Goal: Information Seeking & Learning: Check status

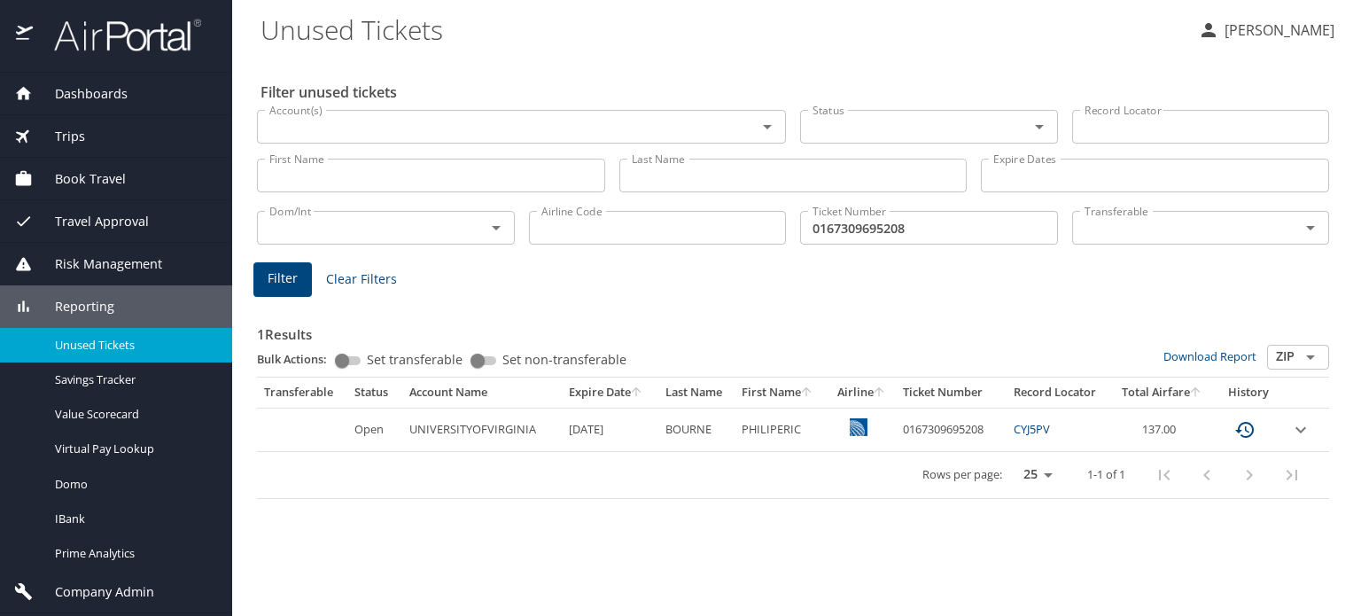
click at [139, 49] on img at bounding box center [118, 35] width 167 height 35
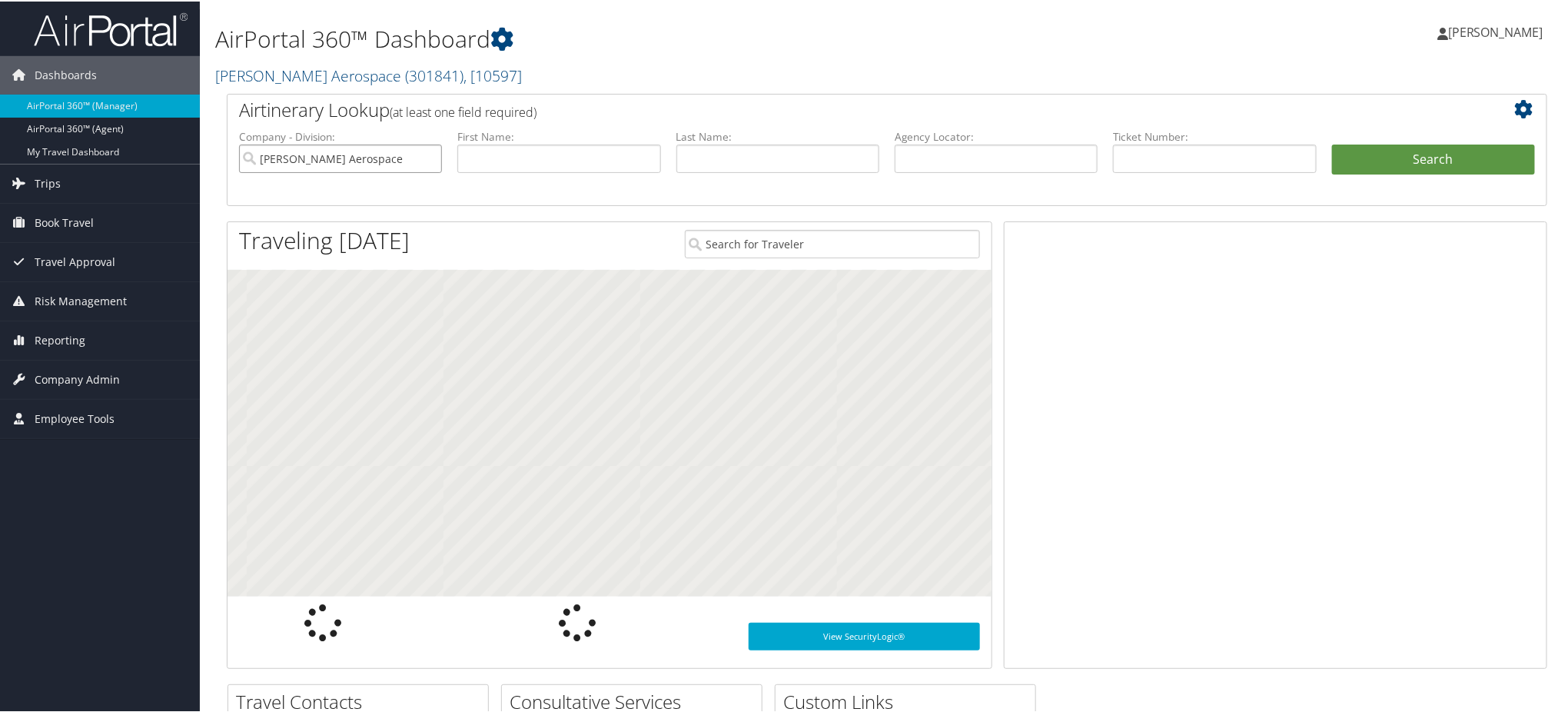
click at [430, 157] on input "Stark Aerospace" at bounding box center [341, 157] width 203 height 29
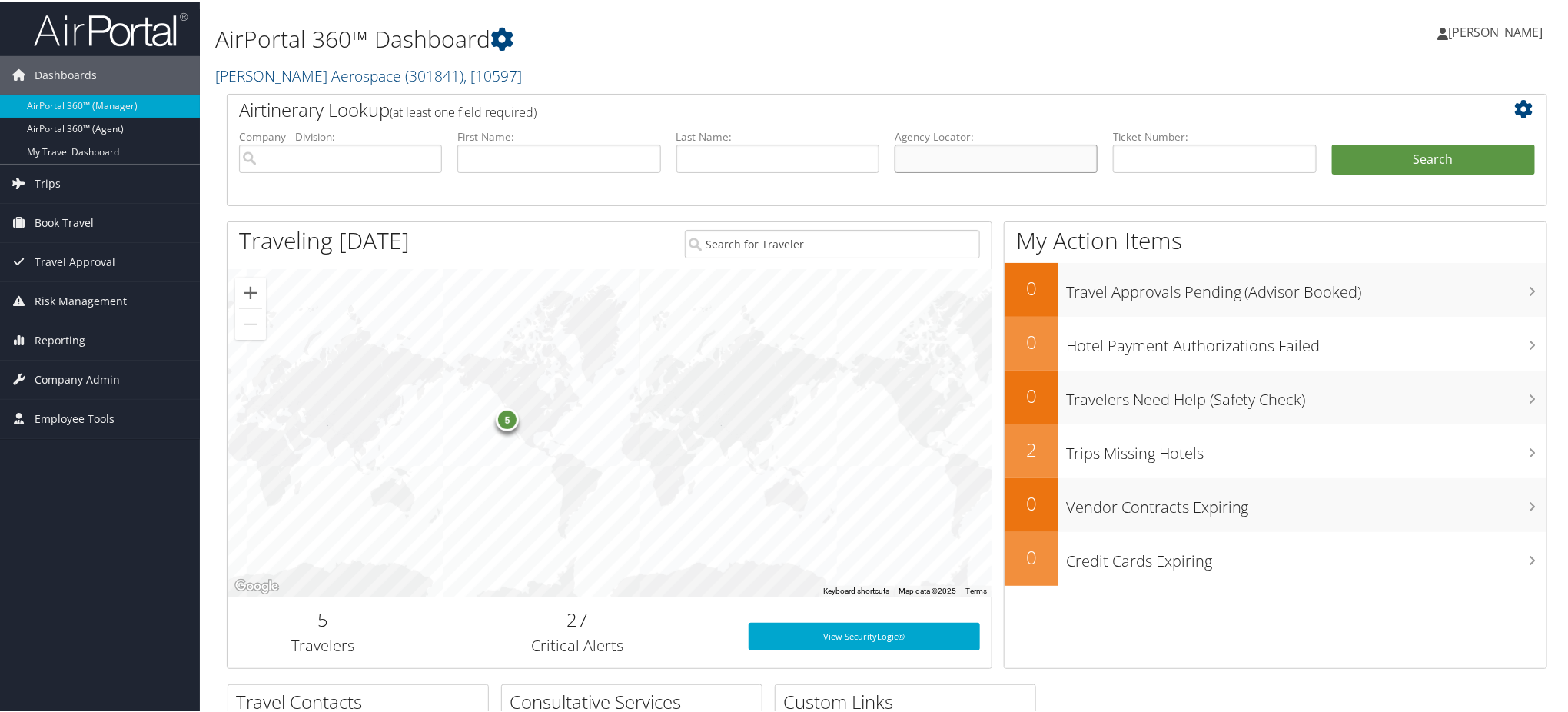
click at [952, 160] on input "text" at bounding box center [996, 157] width 203 height 29
paste input "DJSVQB"
type input "DJSVQB"
click at [1394, 159] on button "Search" at bounding box center [1434, 158] width 203 height 30
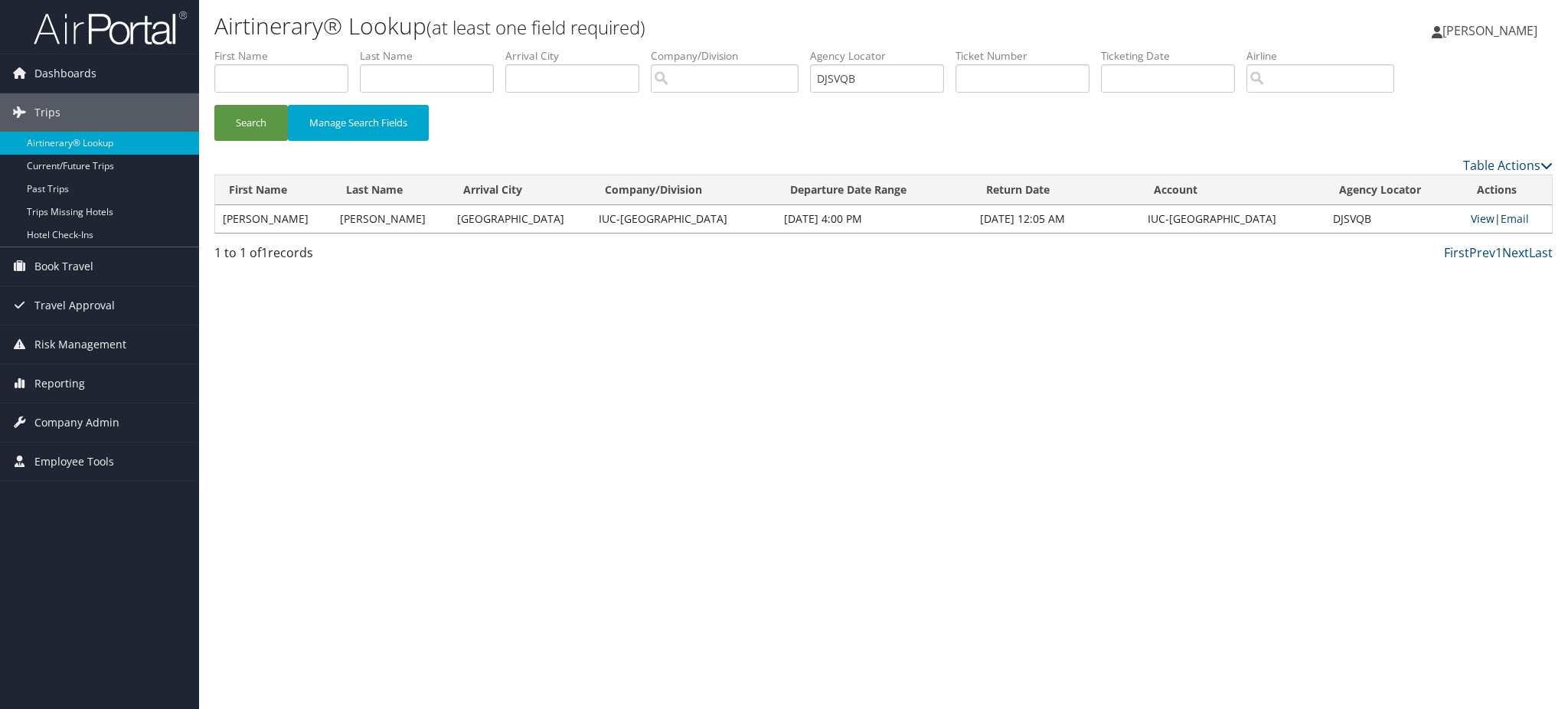
click at [1476, 218] on link "View" at bounding box center [1482, 218] width 23 height 15
drag, startPoint x: 883, startPoint y: 78, endPoint x: 638, endPoint y: 104, distance: 246.4
click at [689, 48] on ul "First Name Last Name Departure City Arrival City Company/Division Airport/City …" at bounding box center [883, 48] width 1338 height 0
paste input "YN"
click at [246, 136] on button "Search" at bounding box center [251, 123] width 73 height 36
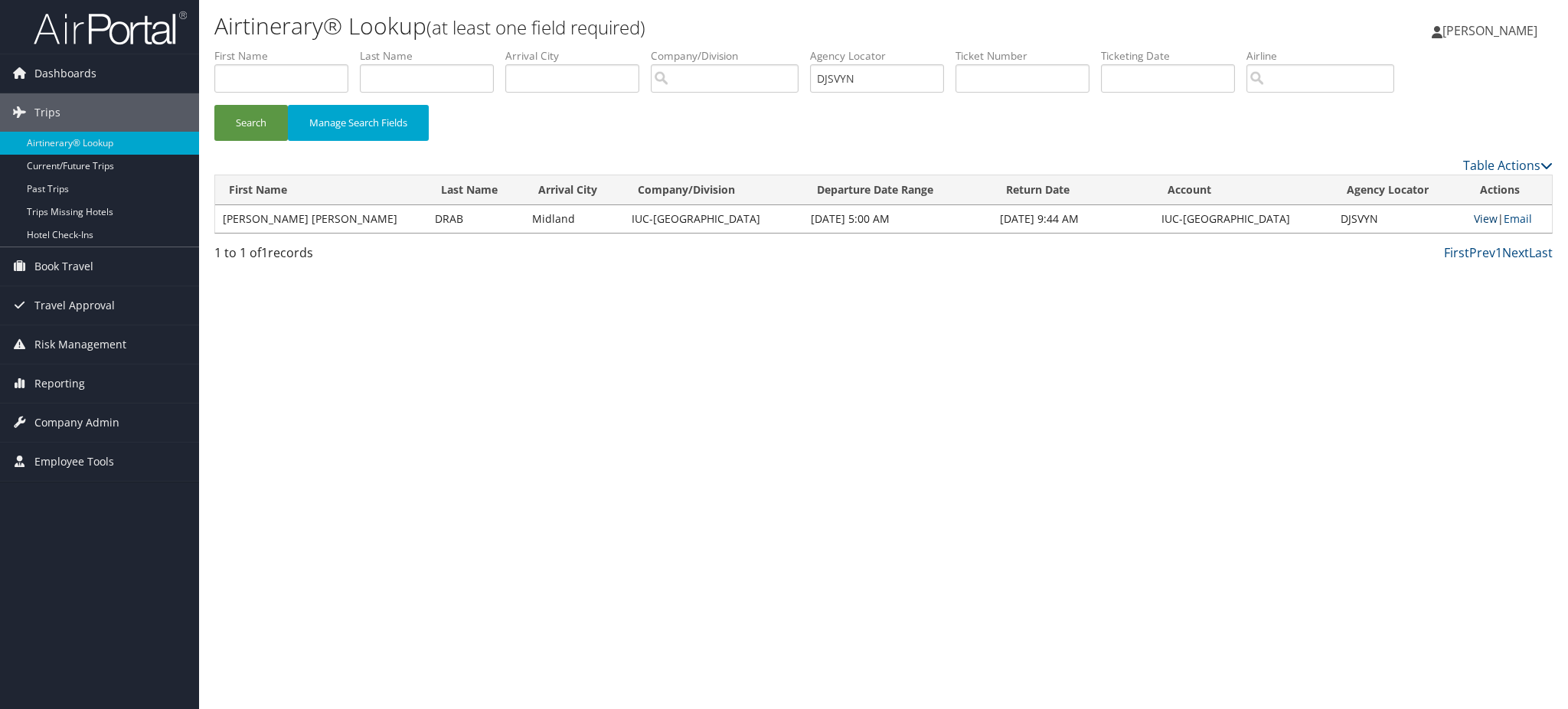
click at [1474, 218] on link "View" at bounding box center [1485, 218] width 23 height 15
drag, startPoint x: 894, startPoint y: 75, endPoint x: 615, endPoint y: 117, distance: 282.1
click at [689, 48] on ul "First Name Last Name Departure City Arrival City Company/Division Airport/City …" at bounding box center [883, 48] width 1338 height 0
paste input "W7K"
click at [245, 140] on button "Search" at bounding box center [251, 123] width 73 height 36
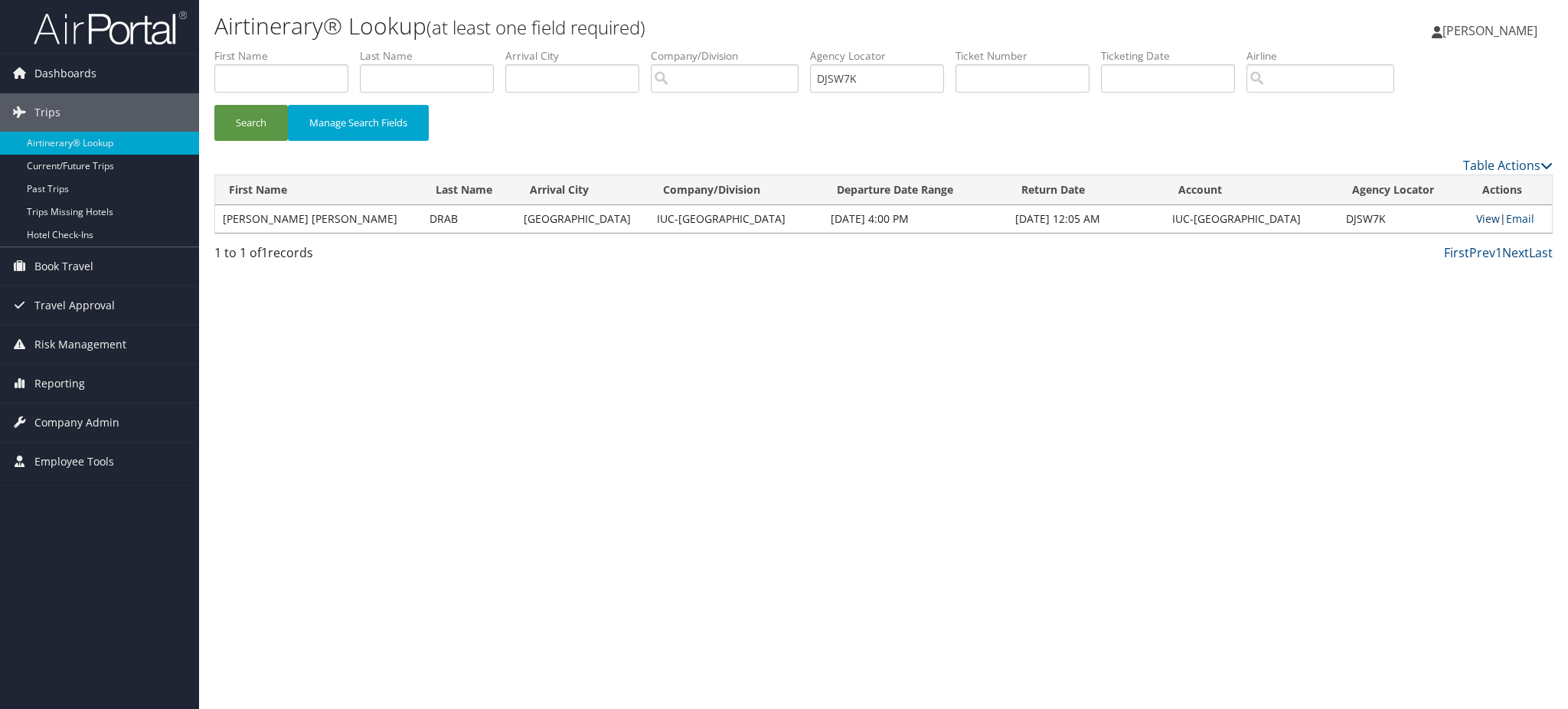
click at [1476, 212] on link "View" at bounding box center [1488, 218] width 23 height 15
drag, startPoint x: 892, startPoint y: 84, endPoint x: 724, endPoint y: 117, distance: 171.2
click at [784, 48] on ul "First Name Last Name Departure City Arrival City Company/Division Airport/City …" at bounding box center [883, 48] width 1338 height 0
paste input "JB"
click at [246, 129] on button "Search" at bounding box center [251, 123] width 73 height 36
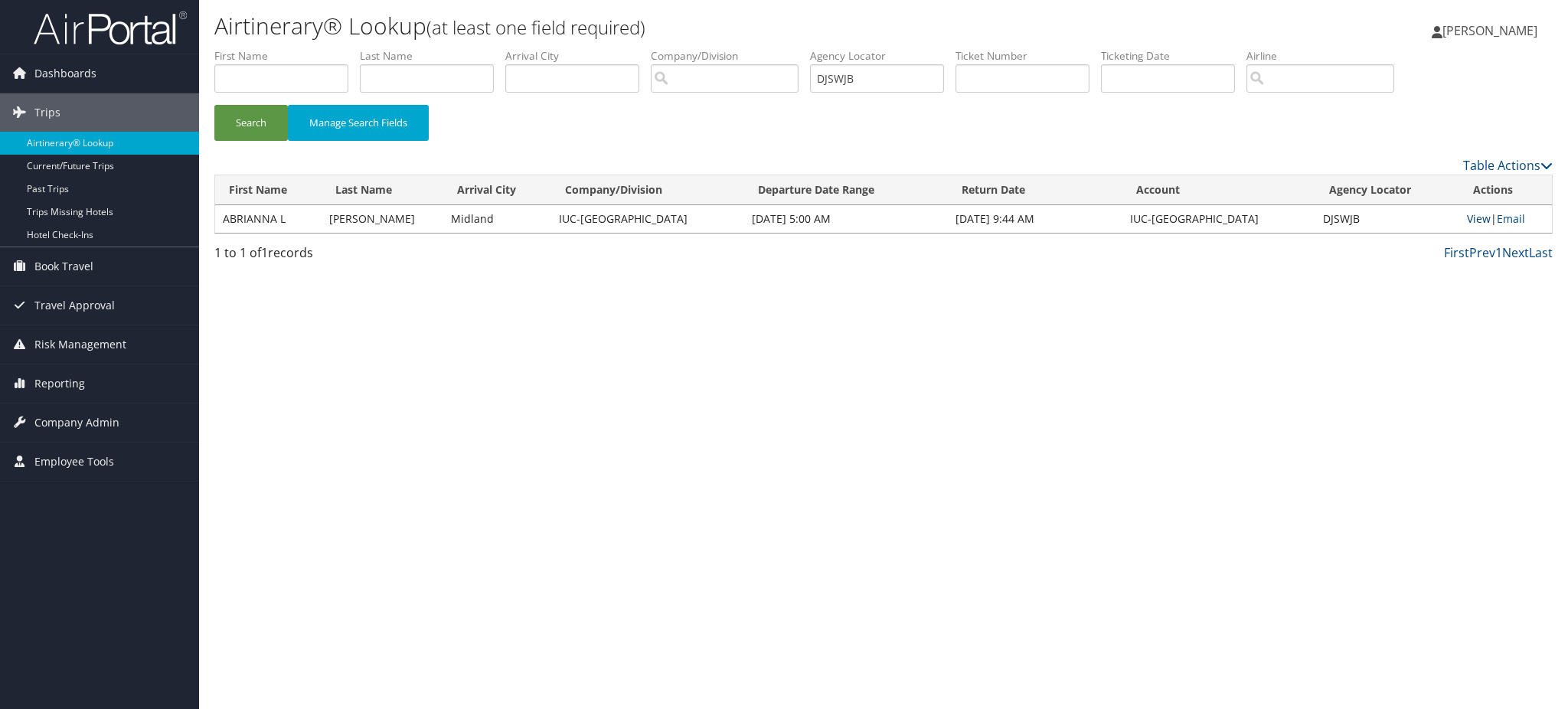
click at [1479, 217] on link "View" at bounding box center [1478, 218] width 23 height 15
drag, startPoint x: 903, startPoint y: 77, endPoint x: 524, endPoint y: 115, distance: 380.9
click at [669, 48] on ul "First Name Last Name Departure City Arrival City Company/Division Airport/City …" at bounding box center [883, 48] width 1338 height 0
paste input "TL"
click at [268, 126] on button "Search" at bounding box center [251, 123] width 73 height 36
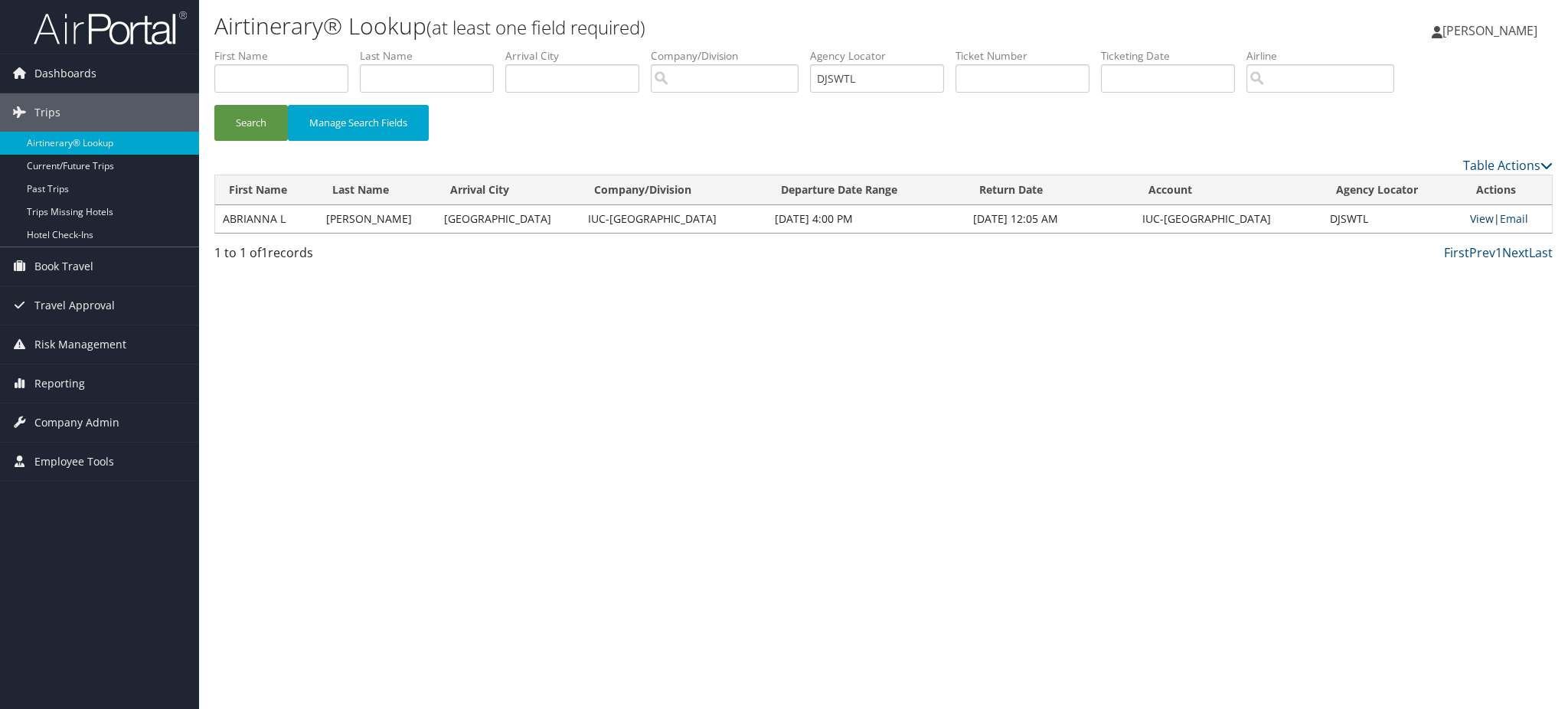
click at [1473, 219] on link "View" at bounding box center [1482, 218] width 23 height 15
drag, startPoint x: 892, startPoint y: 82, endPoint x: 636, endPoint y: 115, distance: 258.1
click at [696, 111] on form "First Name Last Name Departure City Arrival City Company/Division Airport/City …" at bounding box center [883, 102] width 1338 height 107
paste input "X24"
click at [256, 133] on button "Search" at bounding box center [251, 123] width 73 height 36
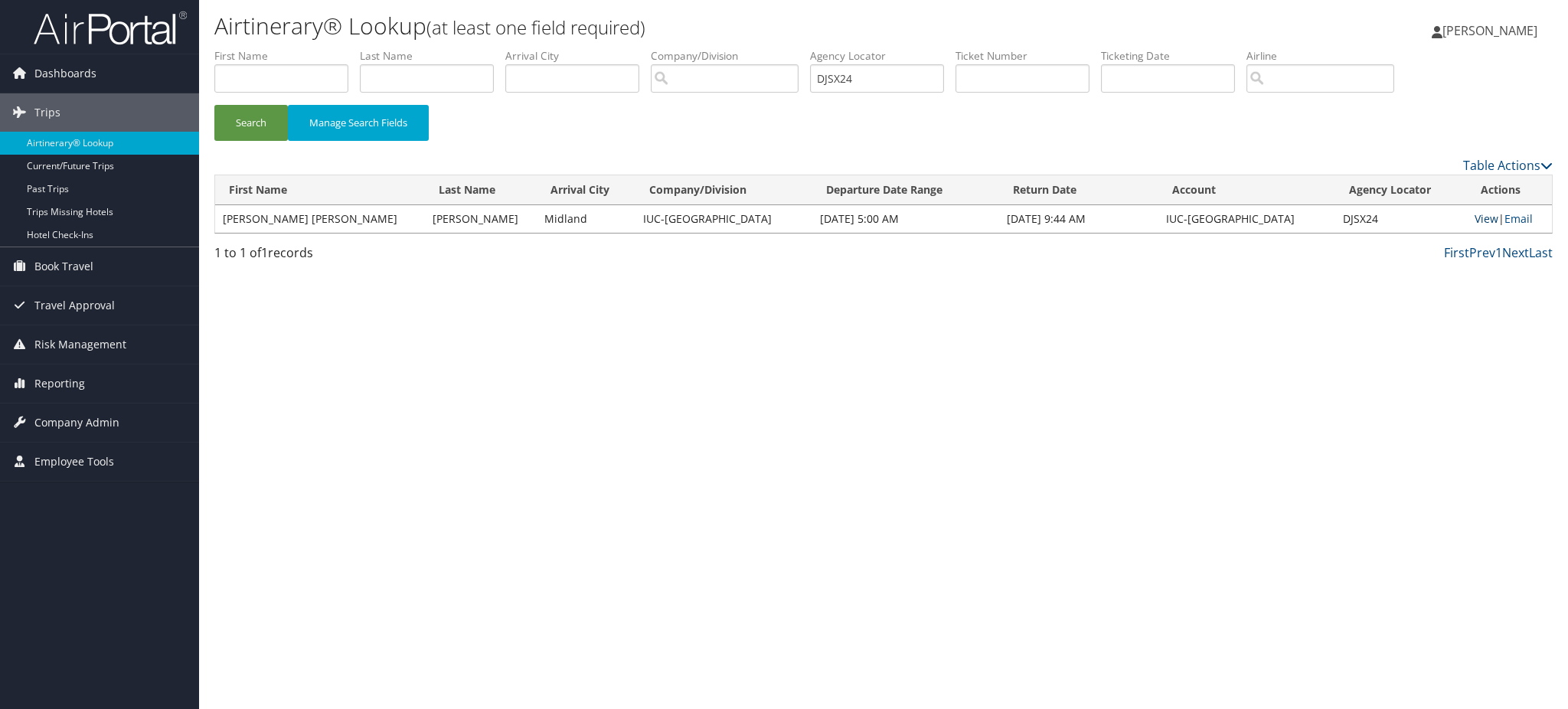
click at [1475, 218] on link "View" at bounding box center [1486, 218] width 23 height 15
drag, startPoint x: 905, startPoint y: 85, endPoint x: 630, endPoint y: 104, distance: 275.7
click at [686, 48] on ul "First Name Last Name Departure City Arrival City Company/Division Airport/City …" at bounding box center [883, 48] width 1338 height 0
paste input "9C"
click at [257, 125] on button "Search" at bounding box center [251, 123] width 73 height 36
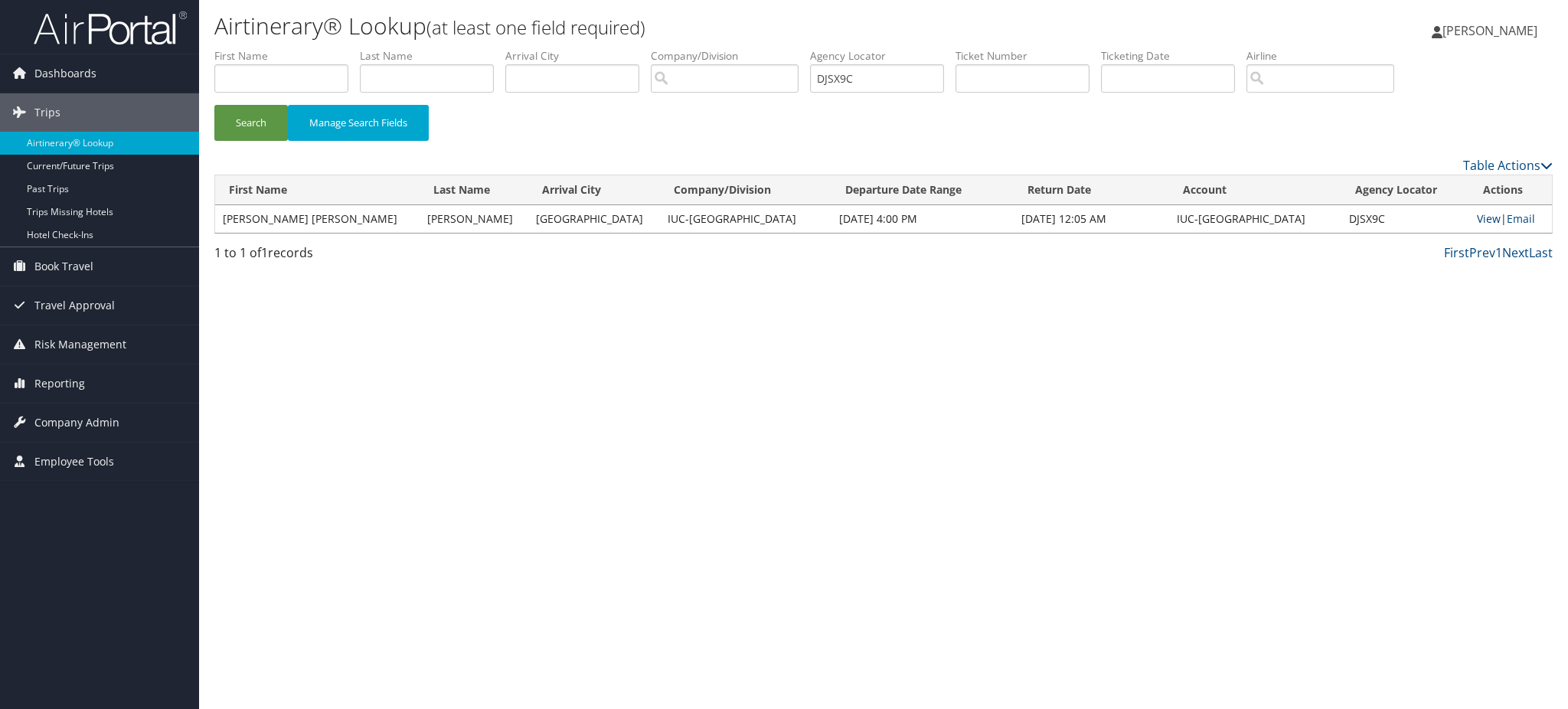
click at [1477, 222] on link "View" at bounding box center [1489, 218] width 23 height 15
drag, startPoint x: 899, startPoint y: 78, endPoint x: 605, endPoint y: 96, distance: 294.6
click at [635, 48] on ul "First Name Last Name Departure City Arrival City Company/Division Airport/City …" at bounding box center [883, 48] width 1338 height 0
paste input "LF"
click at [253, 123] on button "Search" at bounding box center [251, 123] width 73 height 36
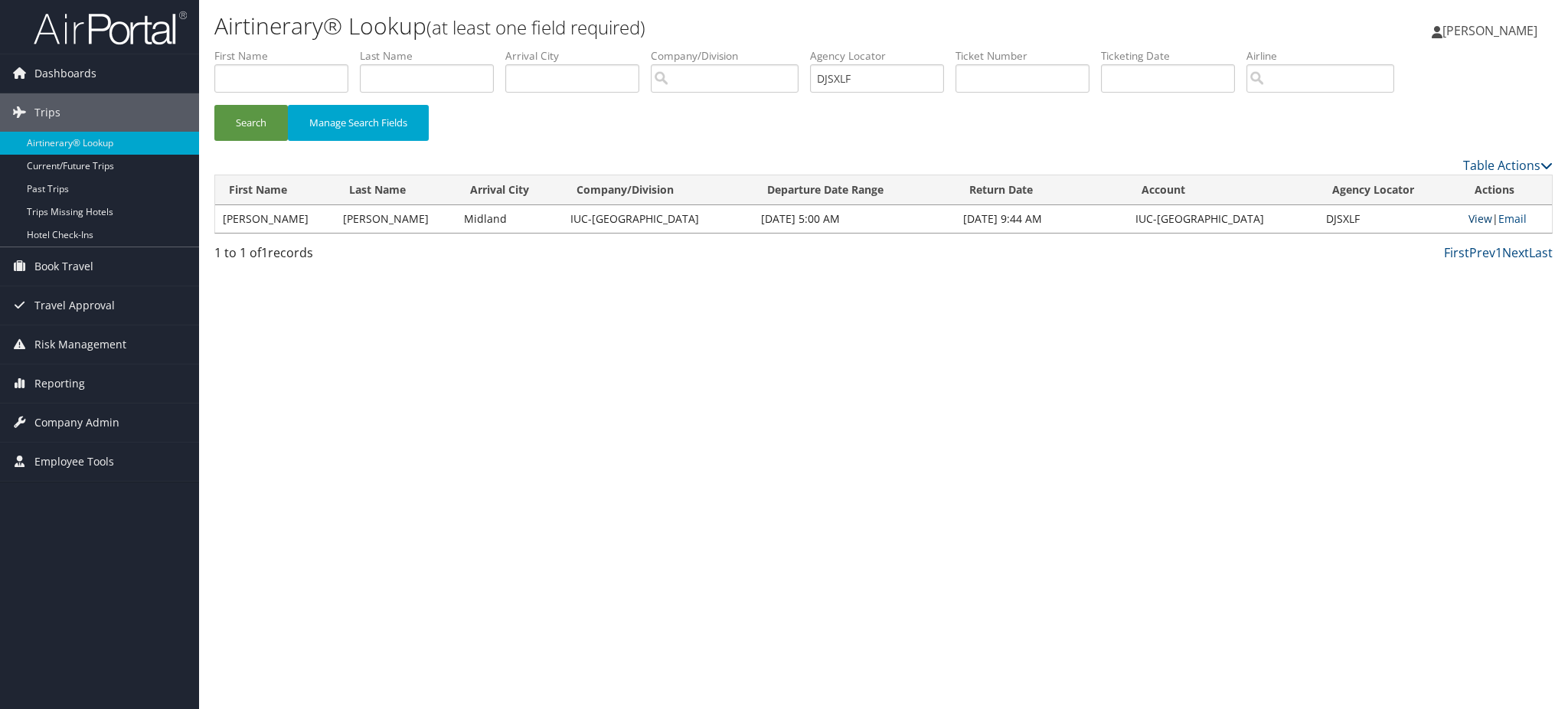
click at [1477, 219] on link "View" at bounding box center [1480, 218] width 23 height 15
drag, startPoint x: 841, startPoint y: 91, endPoint x: 771, endPoint y: 91, distance: 70.0
click at [771, 48] on ul "First Name Last Name Departure City Arrival City Company/Division Airport/City …" at bounding box center [883, 48] width 1338 height 0
paste input "V8"
type input "DJSXV8"
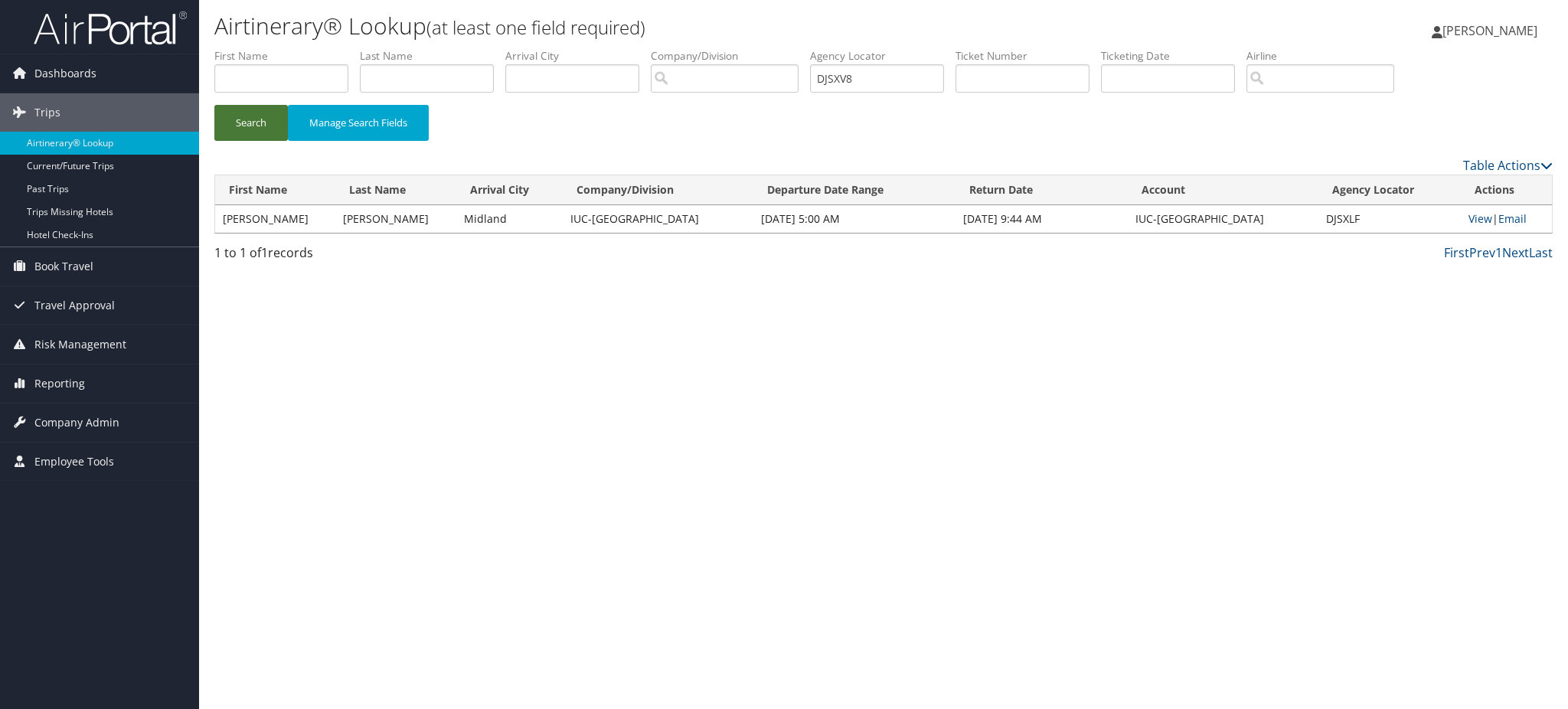
click at [231, 117] on button "Search" at bounding box center [251, 123] width 73 height 36
click at [1471, 218] on link "View" at bounding box center [1482, 218] width 23 height 15
click at [118, 23] on img at bounding box center [110, 28] width 153 height 36
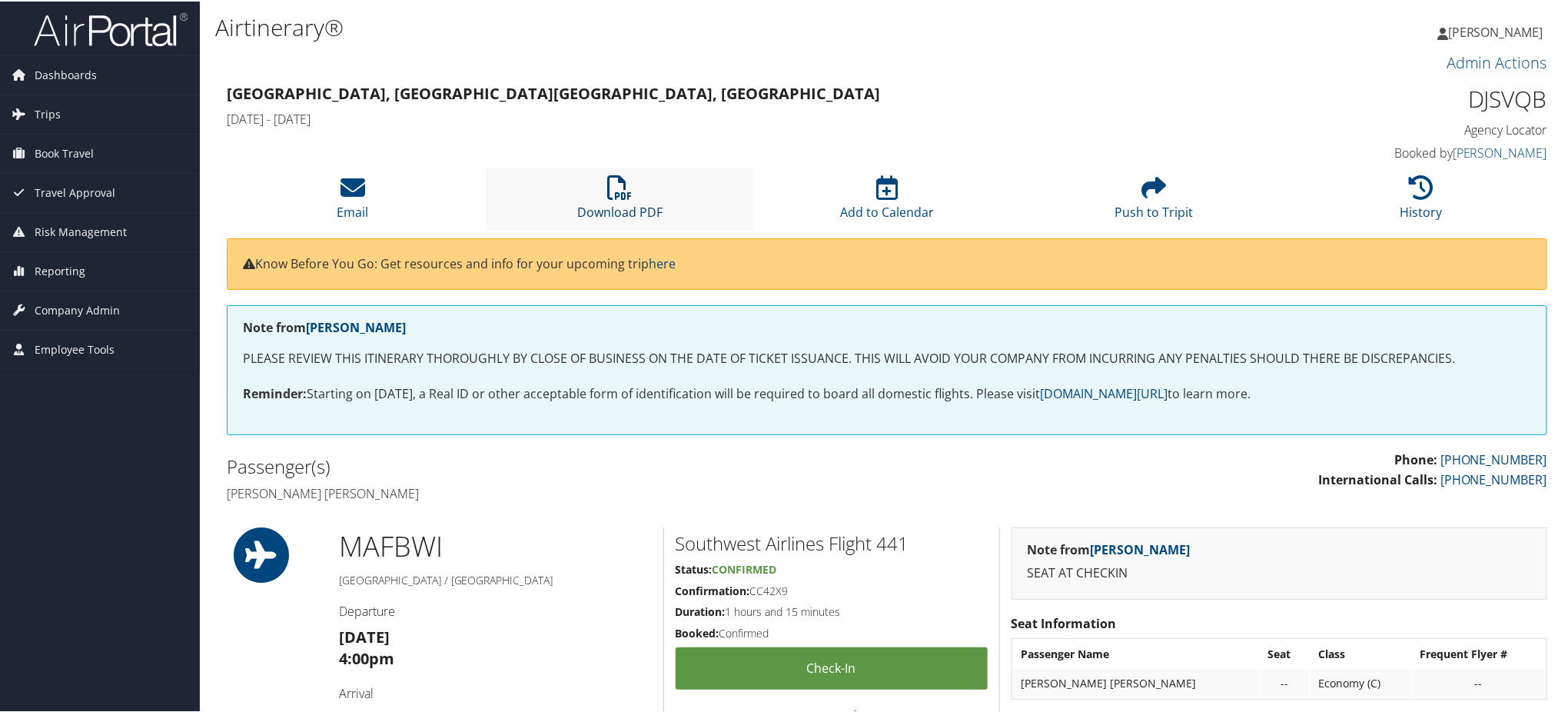
click at [633, 212] on link "Download PDF" at bounding box center [620, 200] width 85 height 37
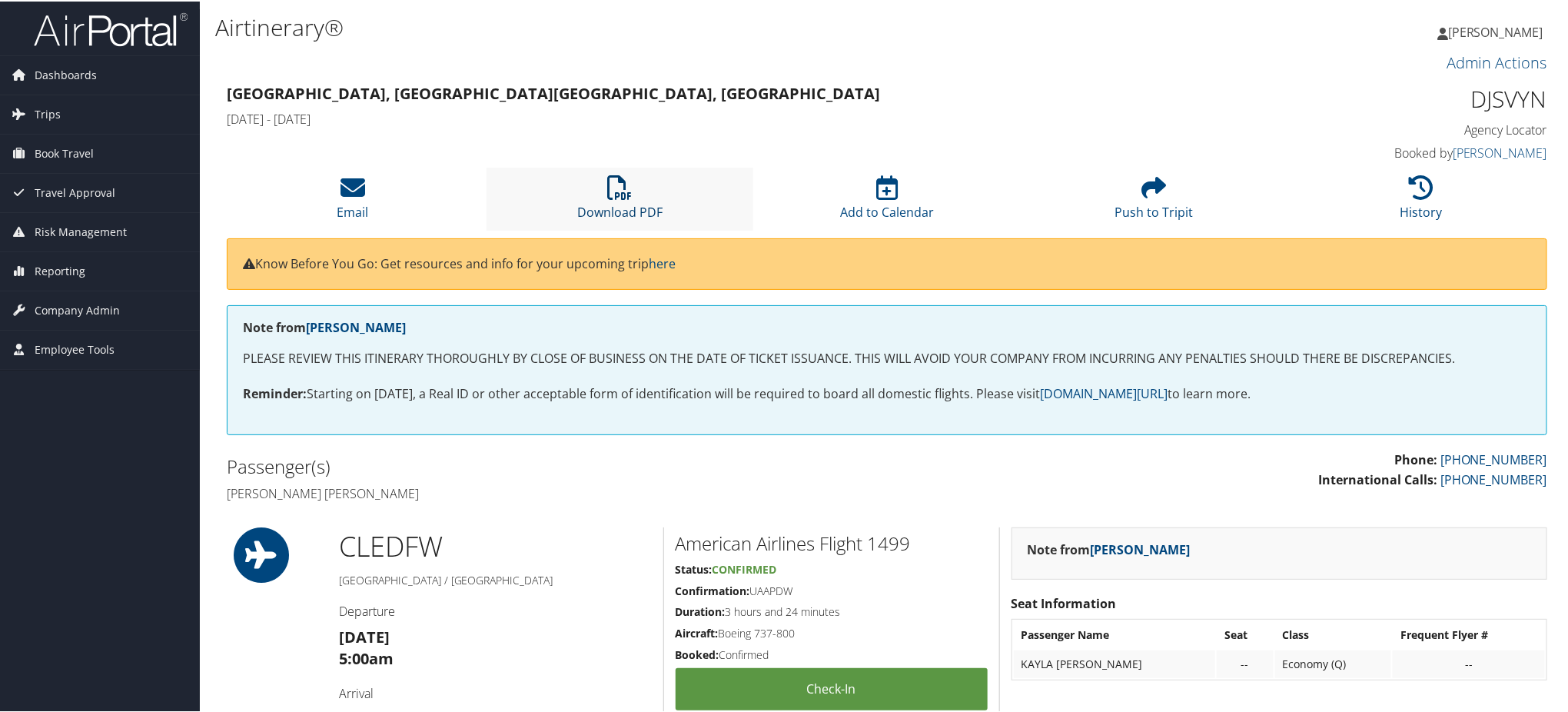
click at [640, 213] on link "Download PDF" at bounding box center [620, 200] width 85 height 37
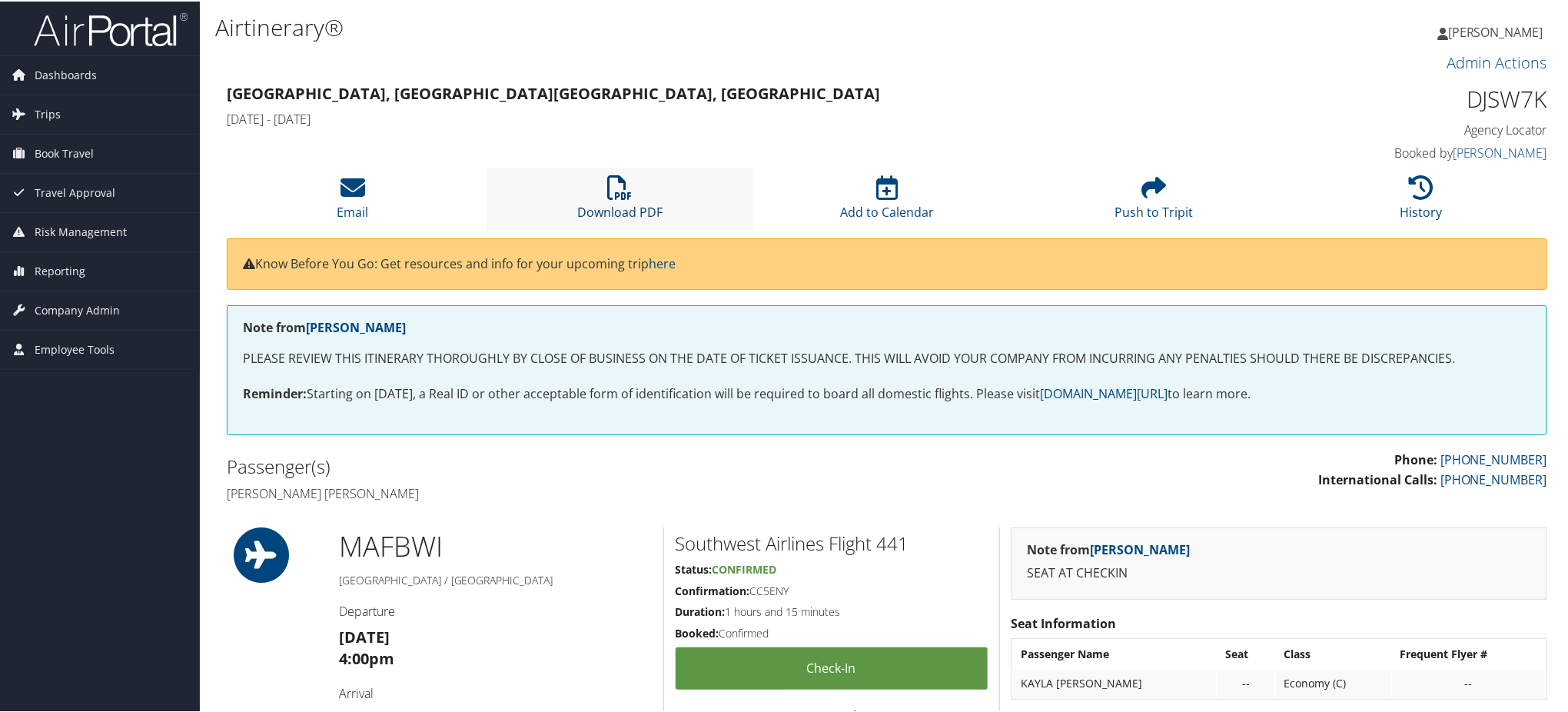
click at [629, 212] on link "Download PDF" at bounding box center [620, 200] width 85 height 37
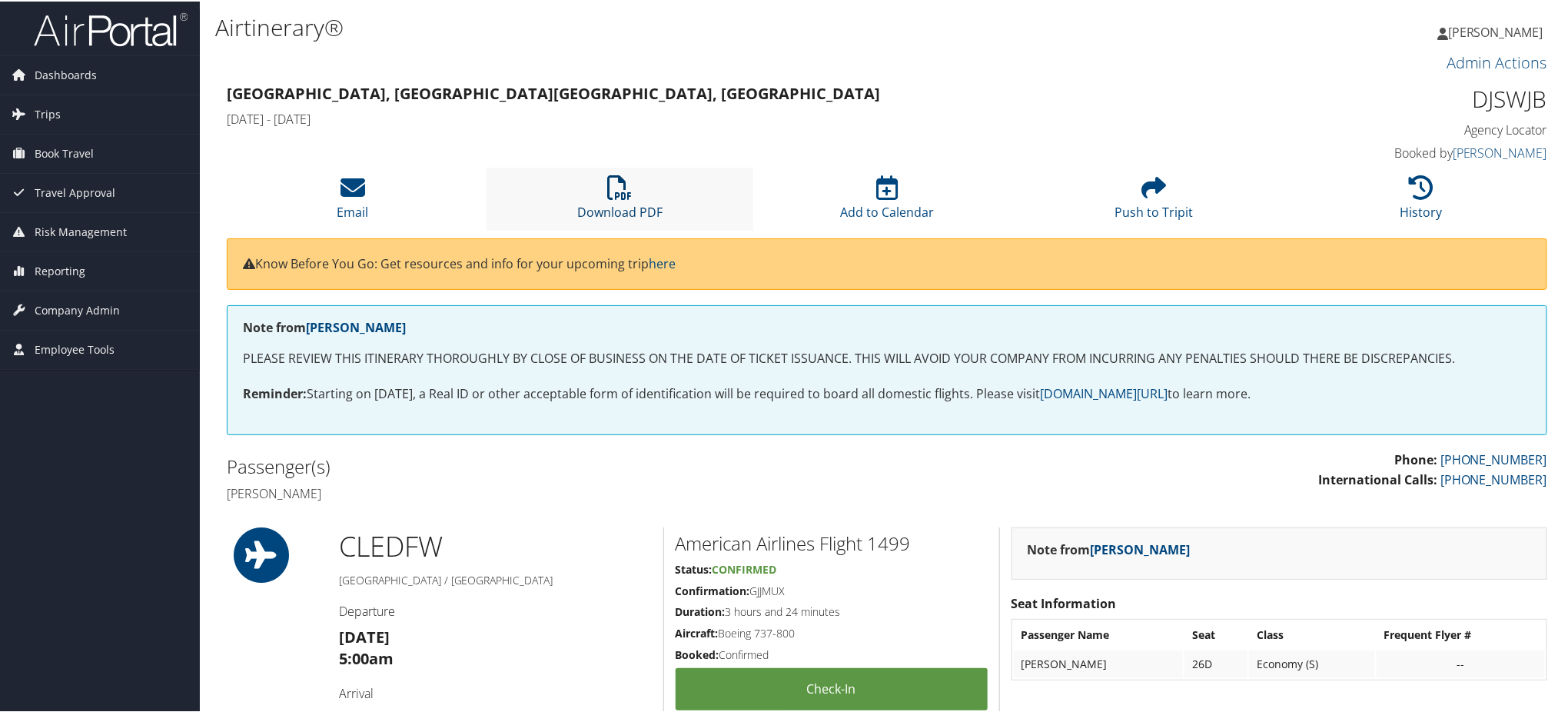
click at [649, 213] on link "Download PDF" at bounding box center [620, 200] width 85 height 37
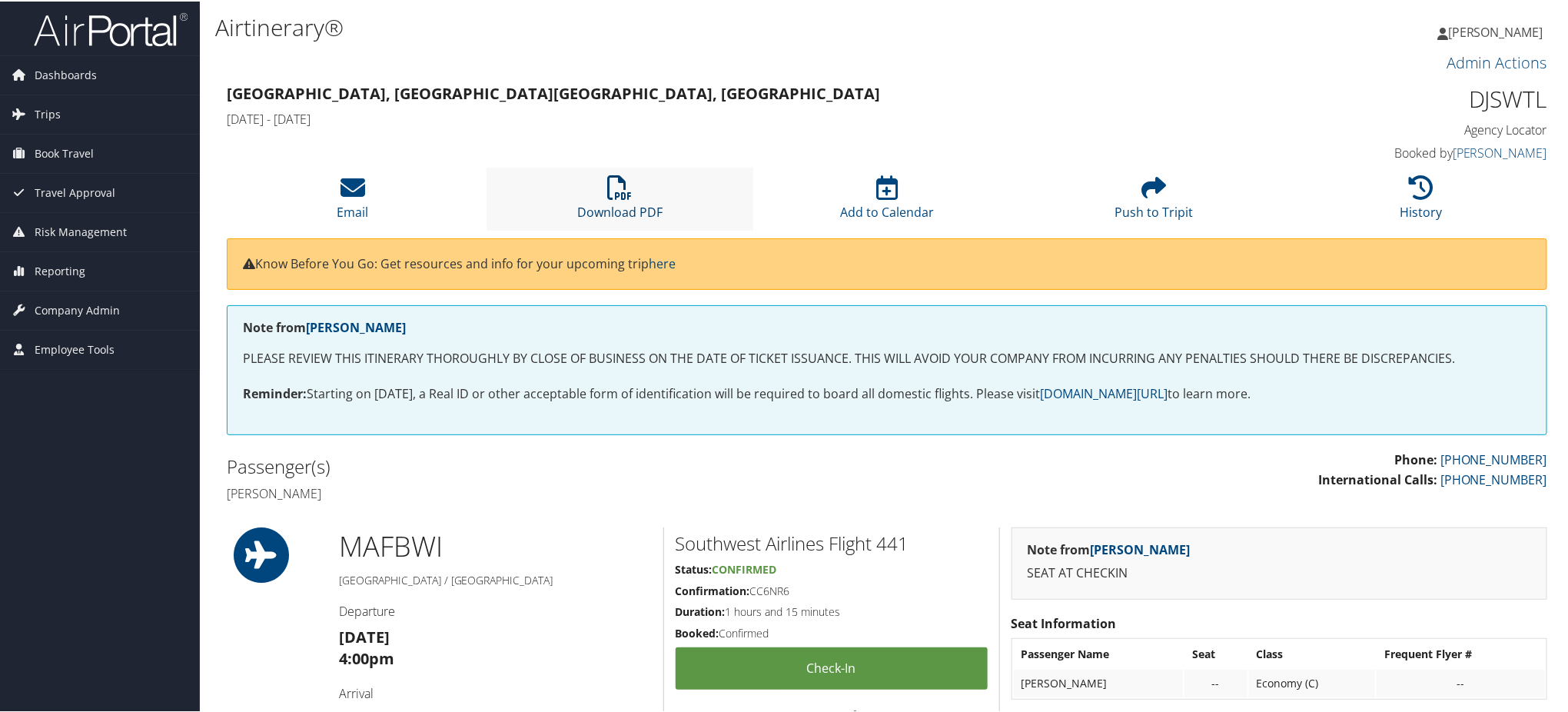
click at [607, 206] on link "Download PDF" at bounding box center [620, 200] width 85 height 37
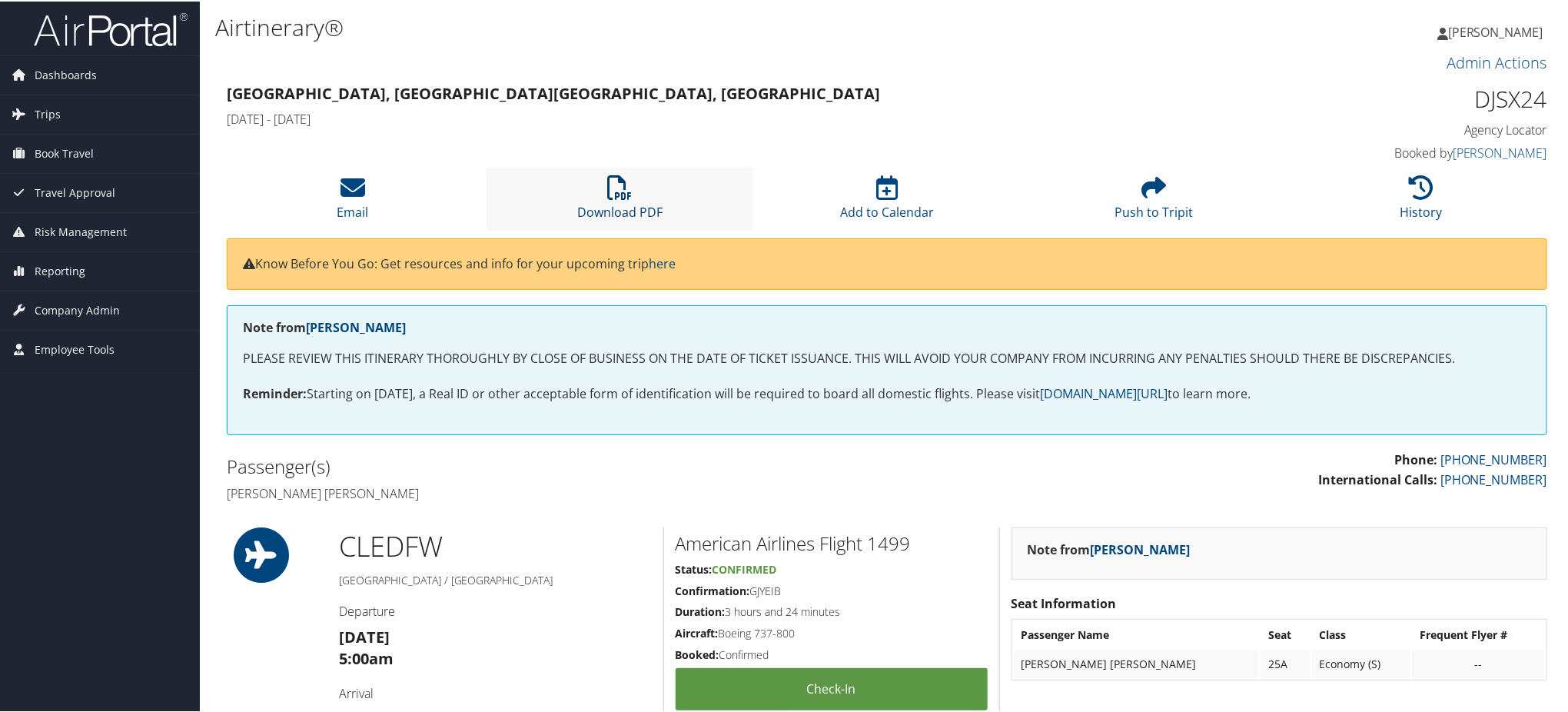
click at [603, 212] on link "Download PDF" at bounding box center [620, 200] width 85 height 37
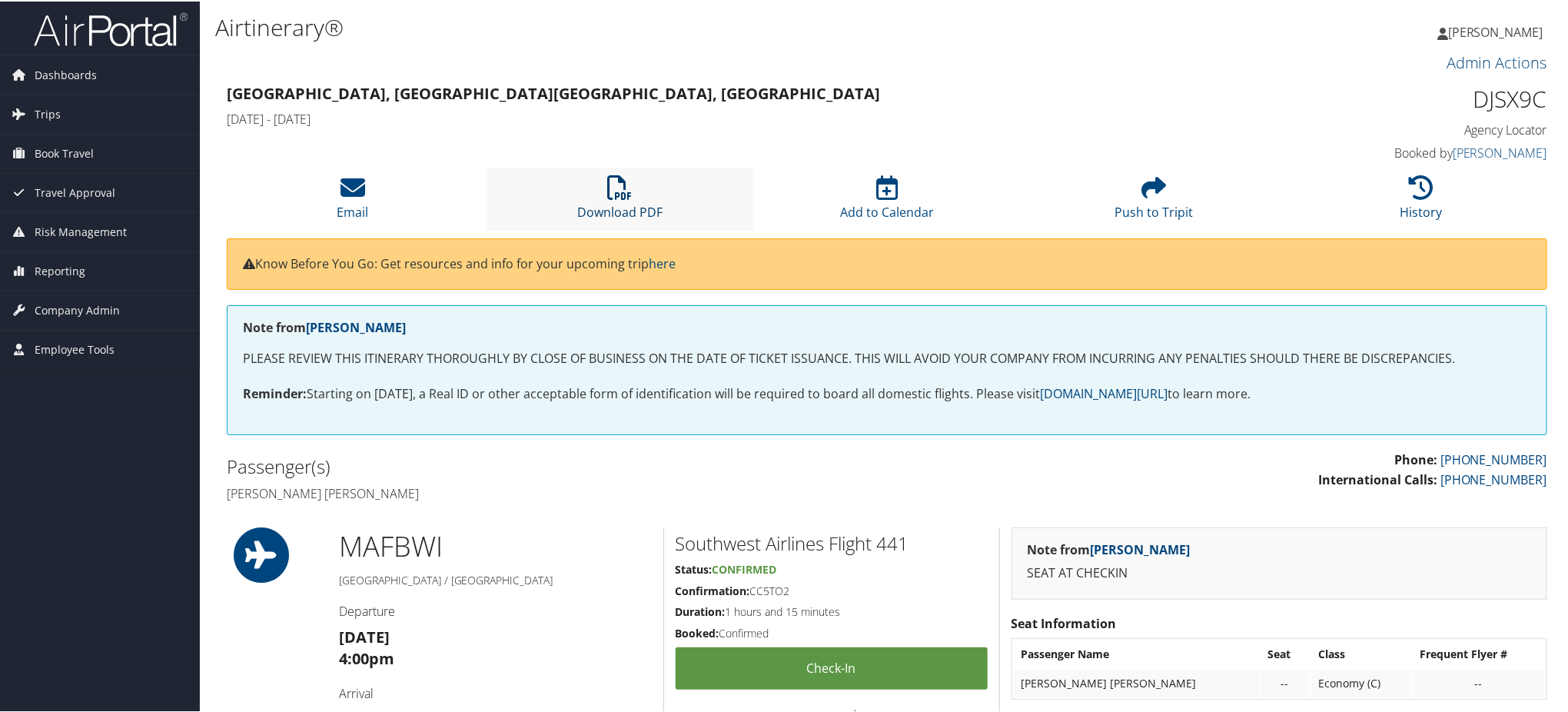
click at [597, 212] on link "Download PDF" at bounding box center [620, 200] width 85 height 37
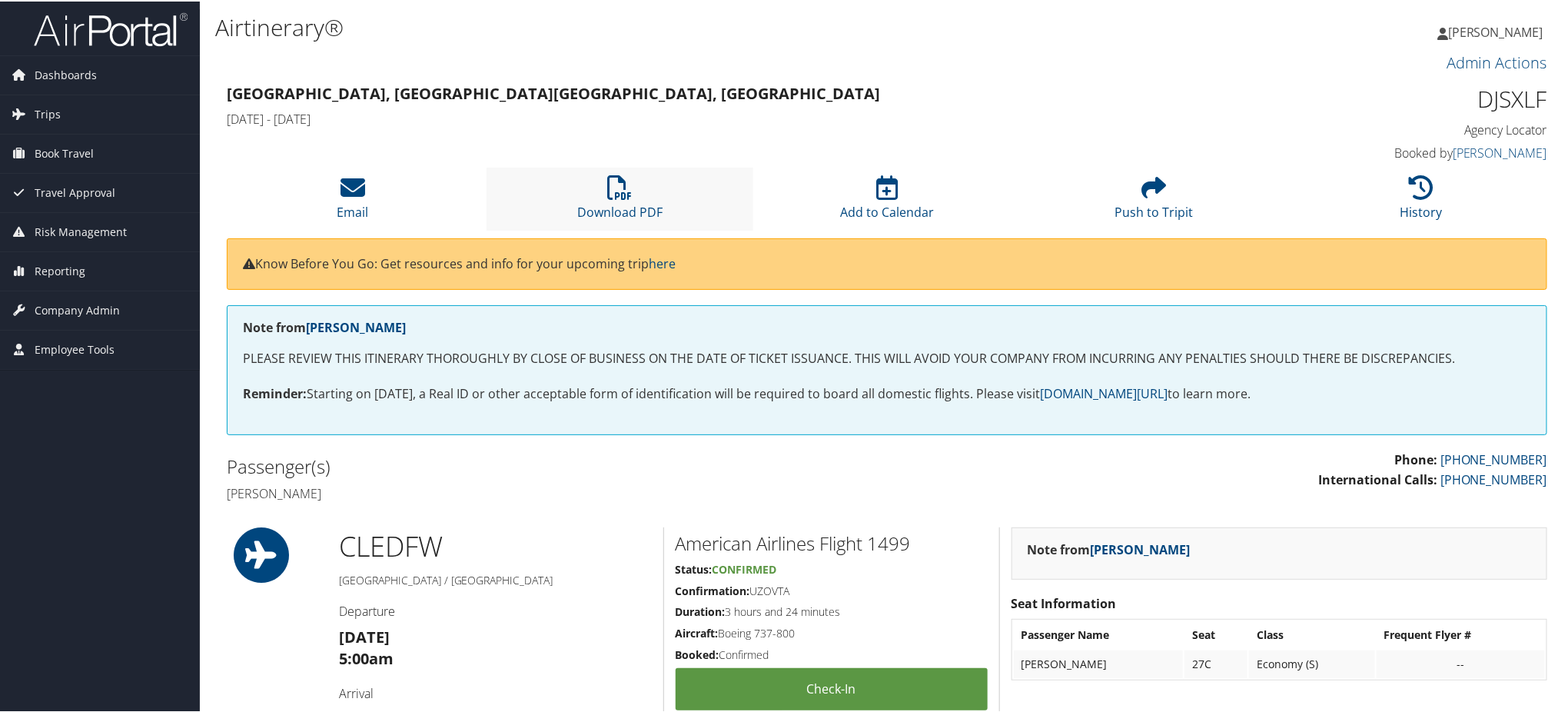
click at [603, 197] on li "Download PDF" at bounding box center [620, 197] width 267 height 62
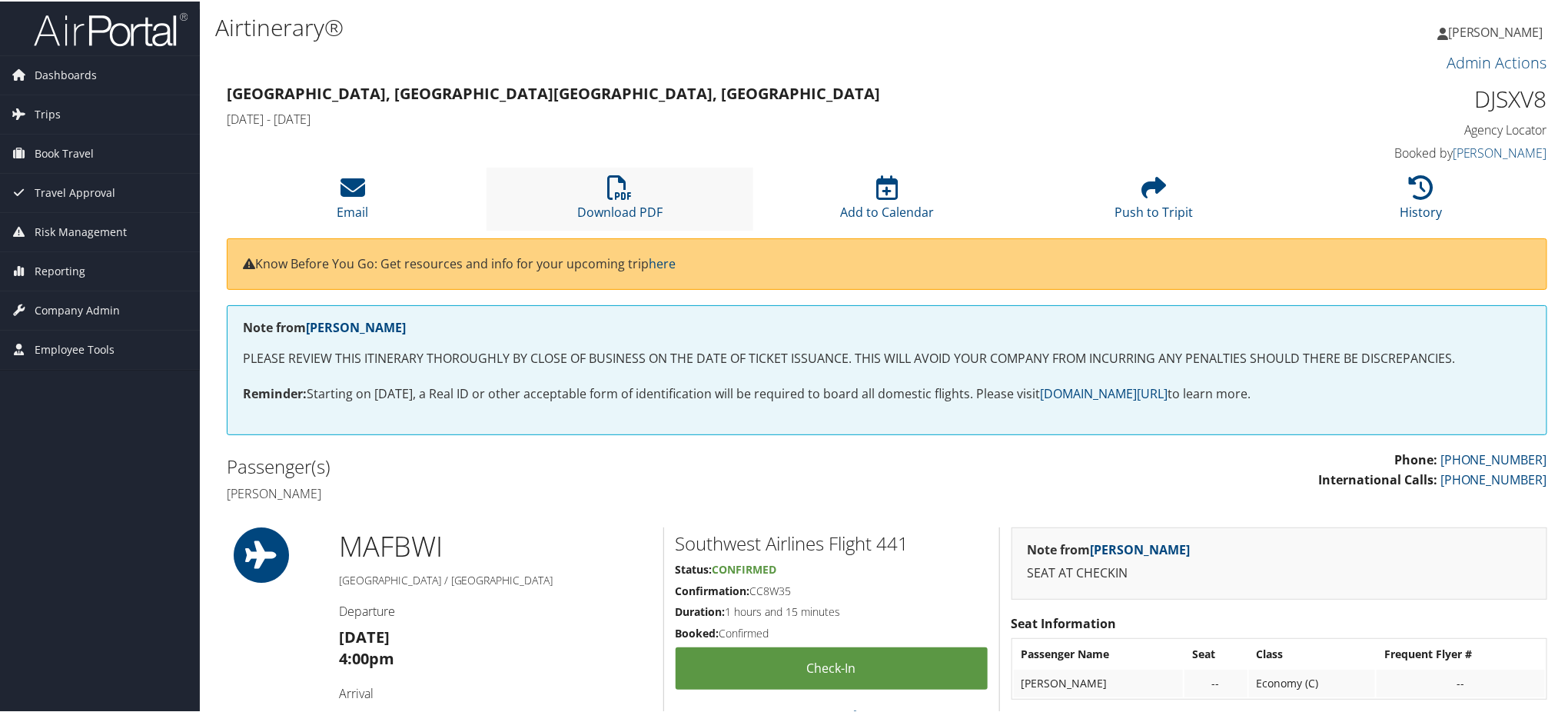
click at [597, 191] on li "Download PDF" at bounding box center [620, 197] width 267 height 62
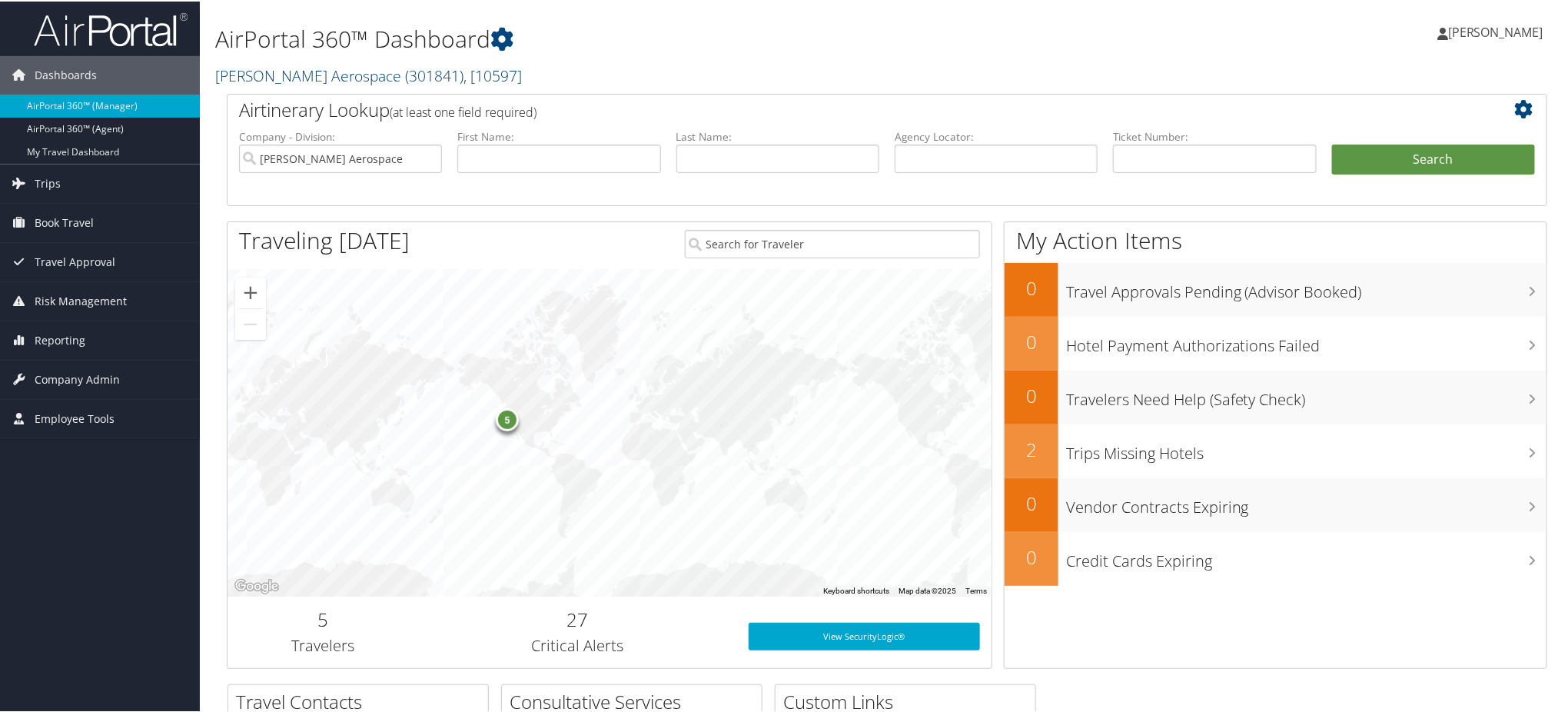
click at [463, 78] on span ", [ 10597 ]" at bounding box center [492, 75] width 58 height 21
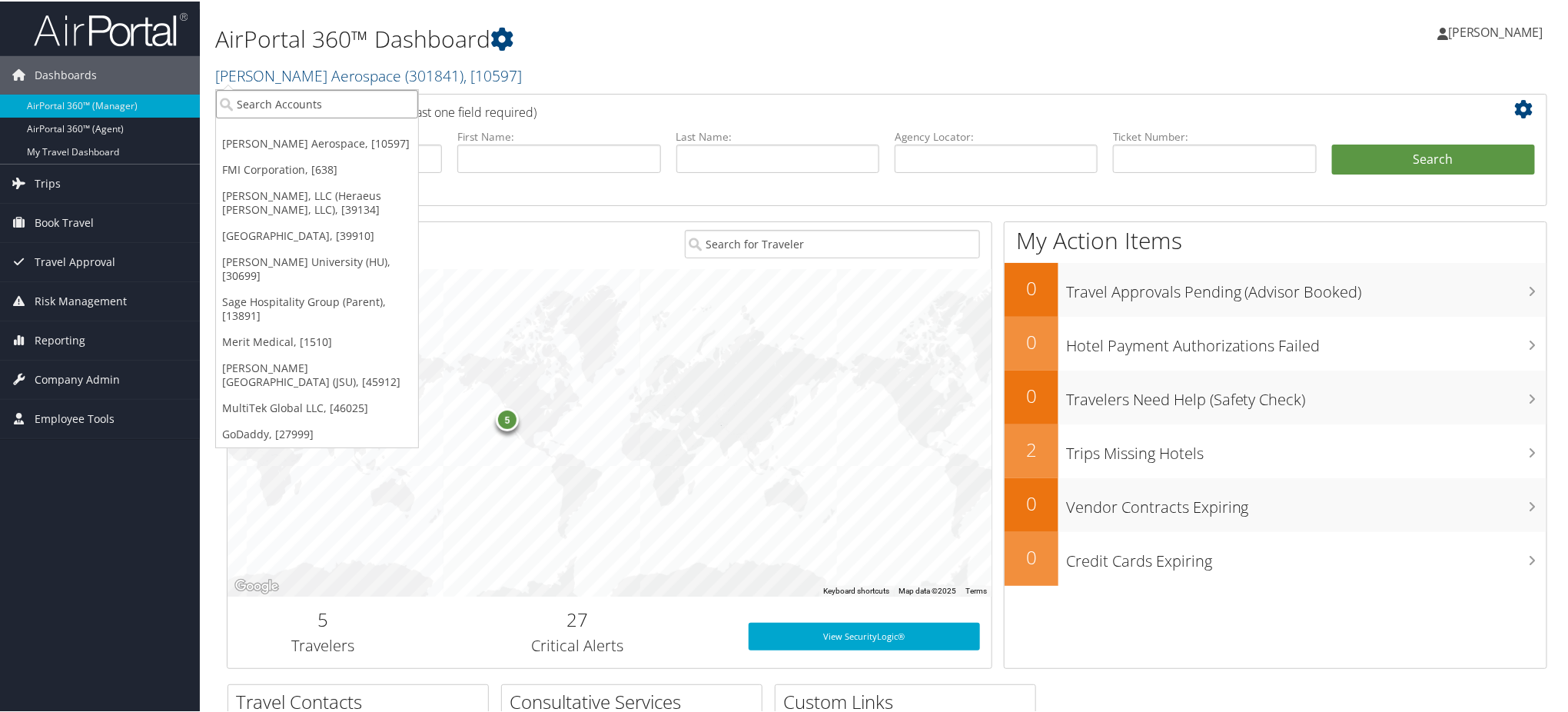
click at [362, 106] on input "search" at bounding box center [317, 102] width 202 height 29
type input "university of vir"
click at [323, 124] on div "[GEOGRAPHIC_DATA][US_STATE] (UVA) (301062), [16863]" at bounding box center [365, 131] width 316 height 14
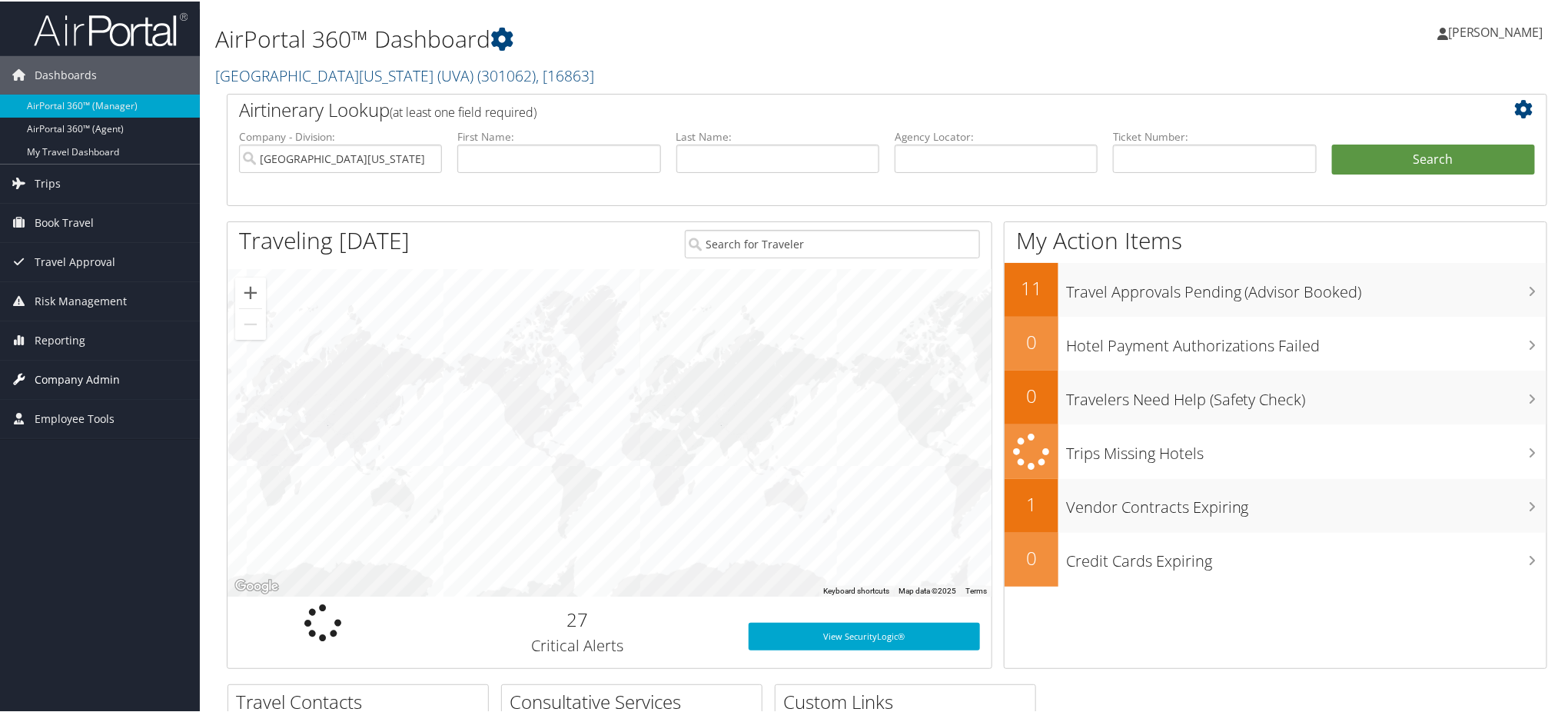
click at [89, 377] on span "Company Admin" at bounding box center [77, 378] width 85 height 38
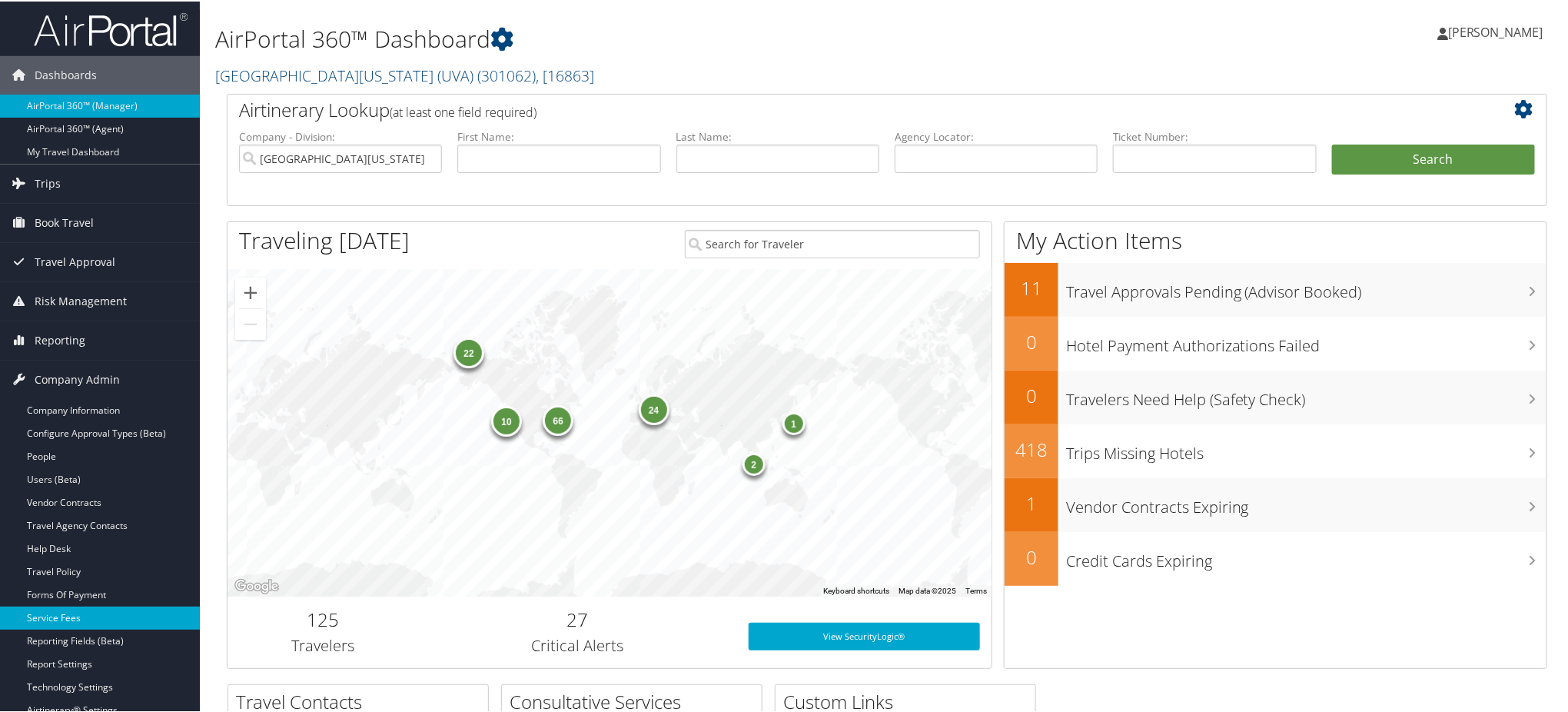
click at [83, 611] on link "Service Fees" at bounding box center [100, 616] width 199 height 23
